Goal: Task Accomplishment & Management: Manage account settings

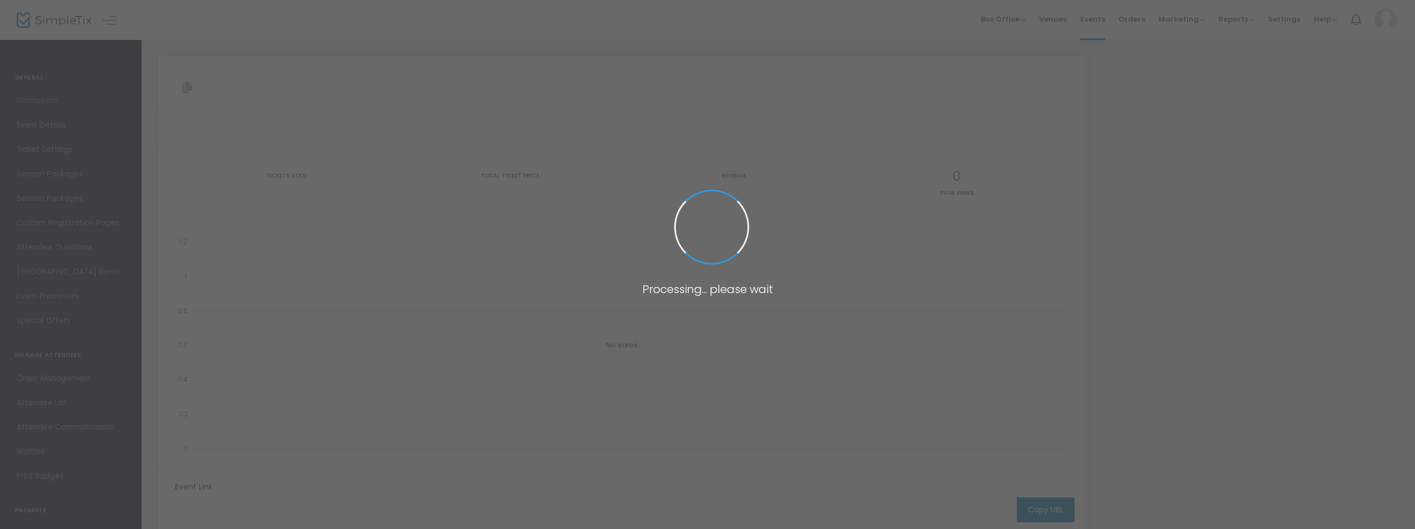
type input "[URL][DOMAIN_NAME][US_STATE]"
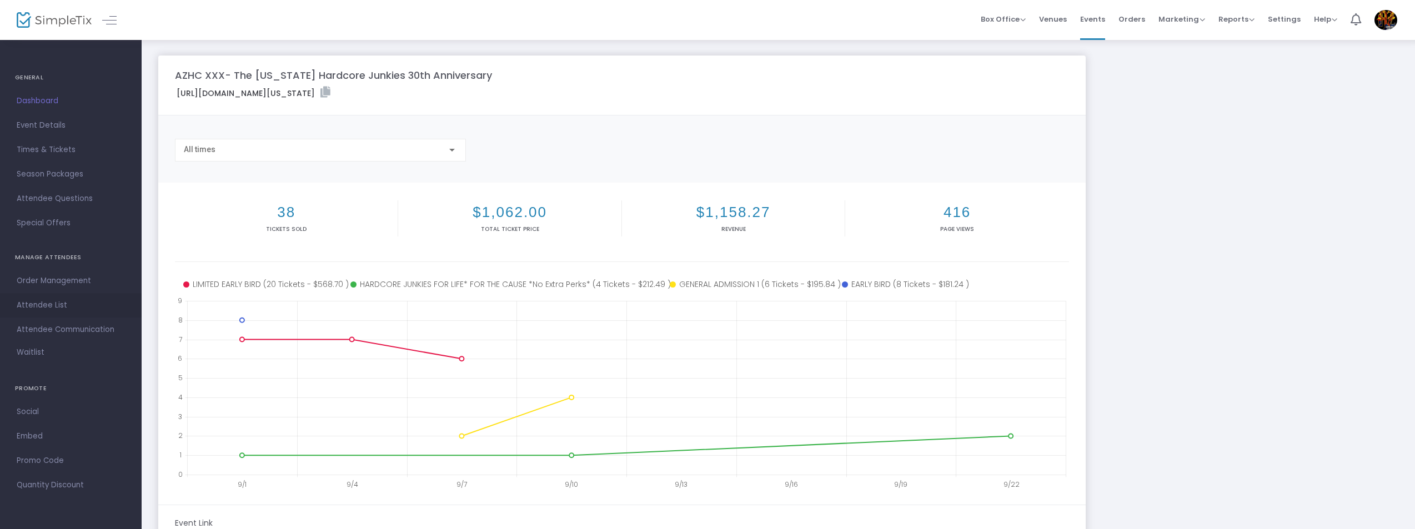
click at [47, 310] on span "Attendee List" at bounding box center [71, 305] width 108 height 14
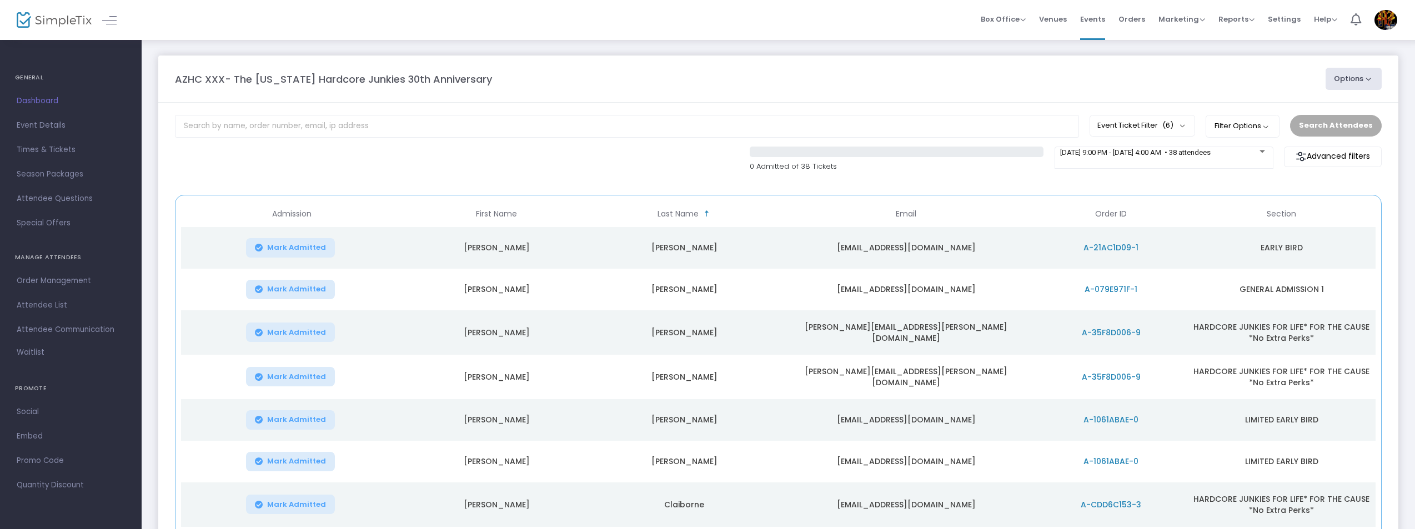
click at [1286, 215] on span "Section" at bounding box center [1280, 213] width 29 height 9
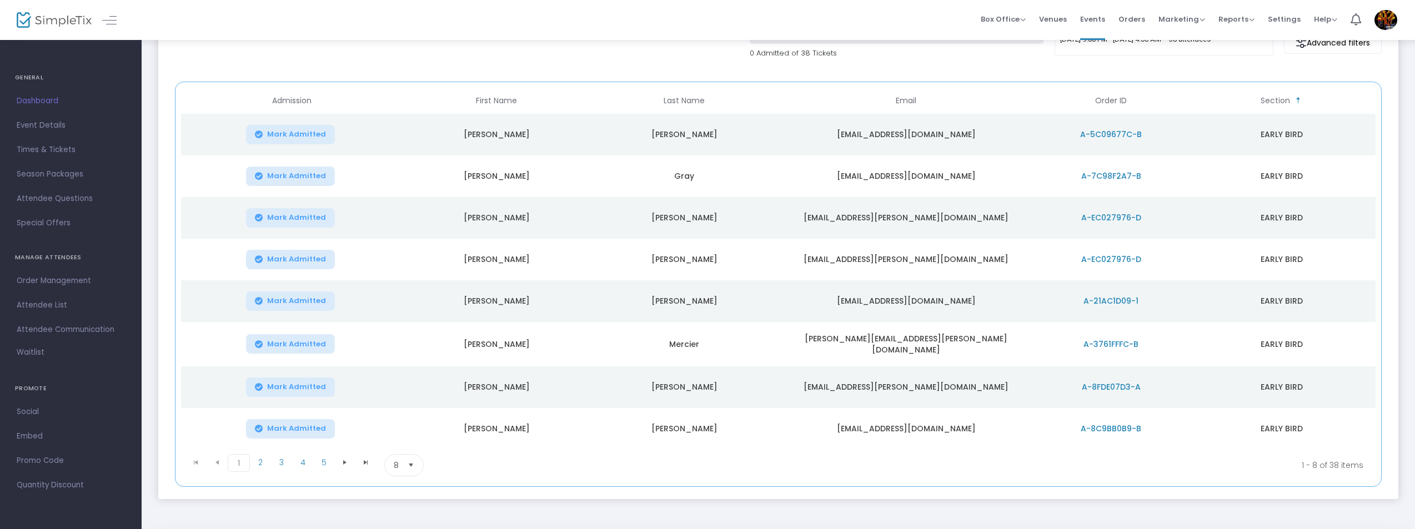
scroll to position [153, 0]
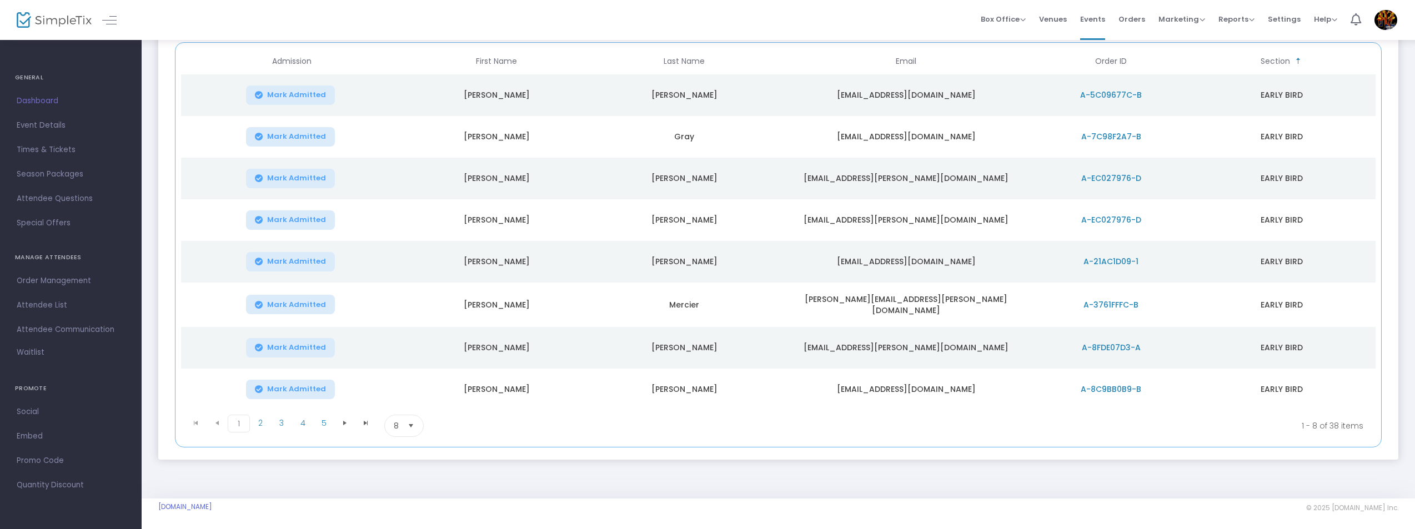
click at [345, 410] on kendo-pager "1 2 3 4 5 1 2 3 4 5 1 - 8 of 38 items 8 items per page" at bounding box center [778, 425] width 1194 height 31
click at [338, 426] on span at bounding box center [344, 423] width 21 height 17
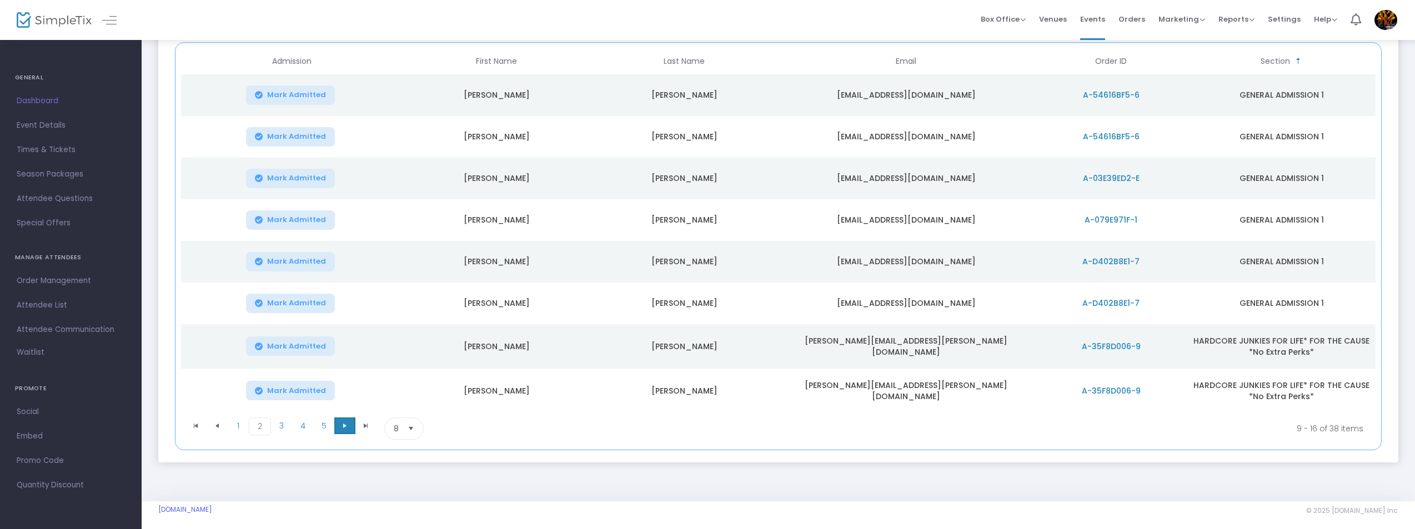
click at [338, 426] on span at bounding box center [344, 425] width 21 height 17
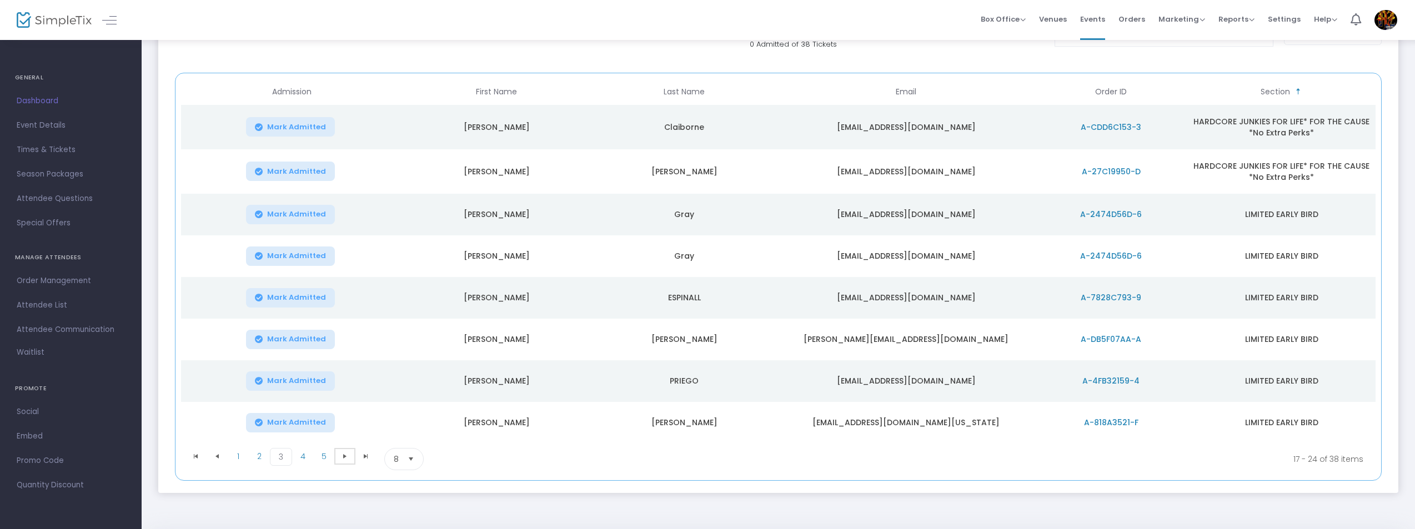
scroll to position [158, 0]
